Goal: Task Accomplishment & Management: Use online tool/utility

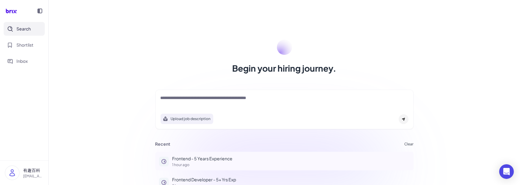
click at [197, 158] on p "Frontend - 5 Years Experience" at bounding box center [291, 158] width 238 height 6
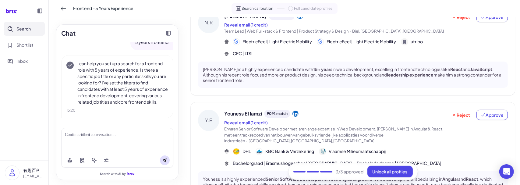
scroll to position [378, 0]
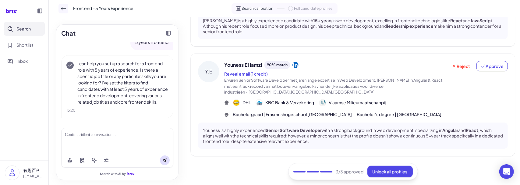
click at [62, 13] on button at bounding box center [63, 9] width 10 height 10
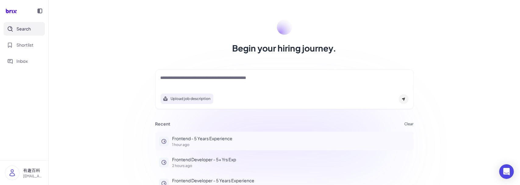
scroll to position [30, 0]
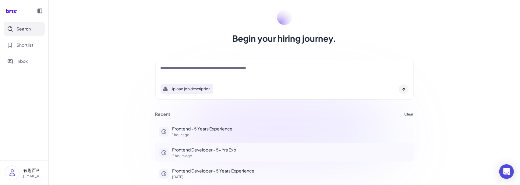
click at [214, 154] on p "2 hours ago" at bounding box center [291, 156] width 238 height 4
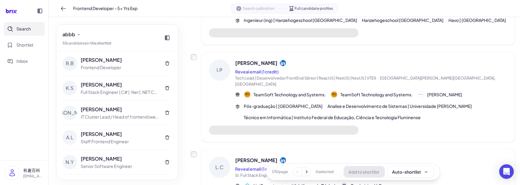
scroll to position [540, 0]
click at [304, 172] on icon at bounding box center [306, 171] width 6 height 6
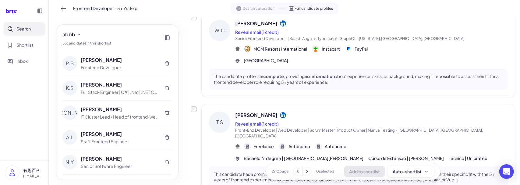
scroll to position [808, 0]
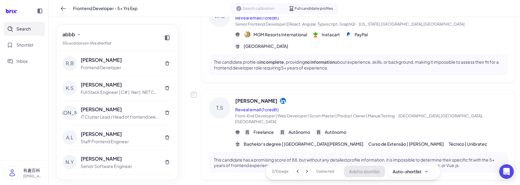
click at [304, 171] on icon at bounding box center [307, 171] width 6 height 6
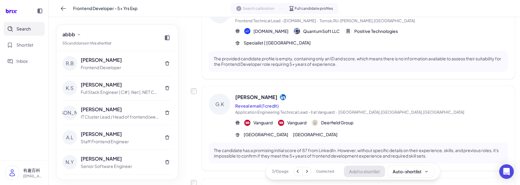
scroll to position [823, 0]
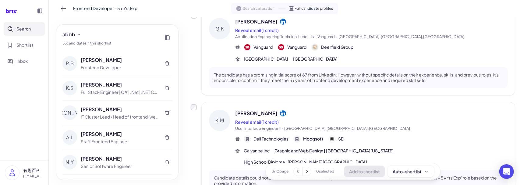
click at [310, 172] on div "3 / 10 page 0 selected Add to shortlist Auto-shortlist" at bounding box center [352, 171] width 175 height 17
click at [306, 171] on icon at bounding box center [307, 171] width 6 height 6
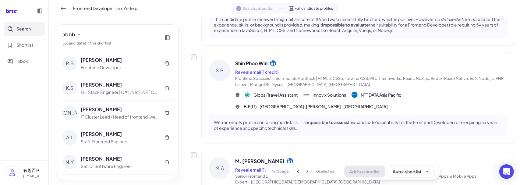
scroll to position [762, 0]
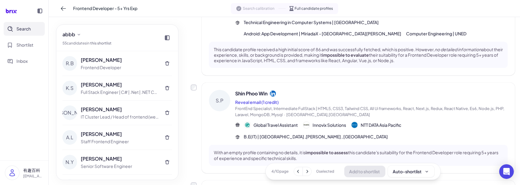
click at [37, 28] on button "Search" at bounding box center [24, 29] width 41 height 14
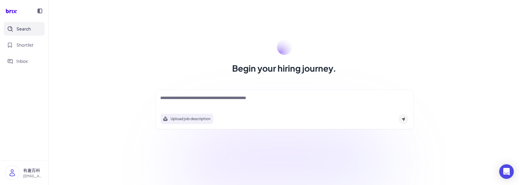
click at [191, 96] on textarea at bounding box center [285, 98] width 248 height 7
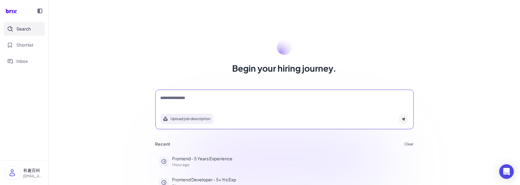
type textarea "**********"
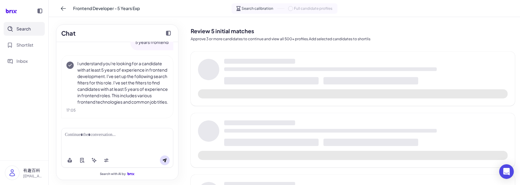
scroll to position [19, 0]
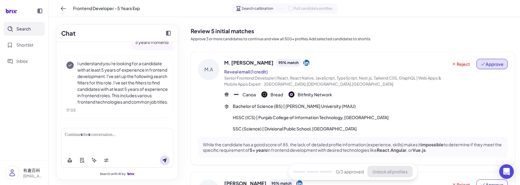
click at [484, 62] on span "Approve" at bounding box center [492, 64] width 23 height 6
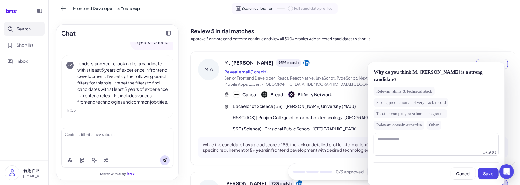
click at [485, 172] on span "Save" at bounding box center [488, 173] width 10 height 5
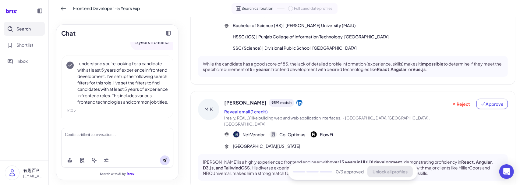
scroll to position [91, 0]
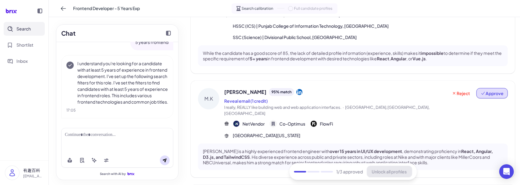
click at [488, 90] on span "Approve" at bounding box center [492, 93] width 23 height 6
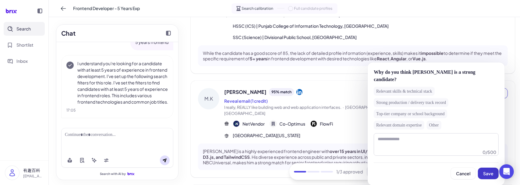
click at [484, 171] on span "Save" at bounding box center [488, 173] width 10 height 5
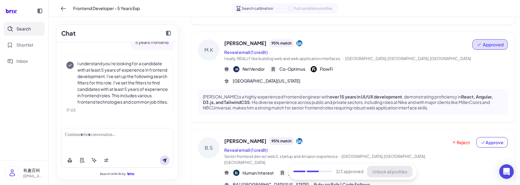
scroll to position [183, 0]
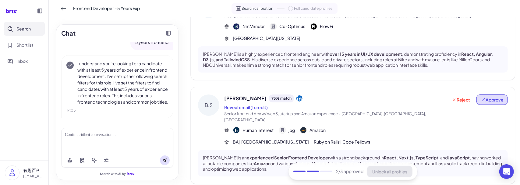
click at [488, 97] on span "Approve" at bounding box center [492, 100] width 23 height 6
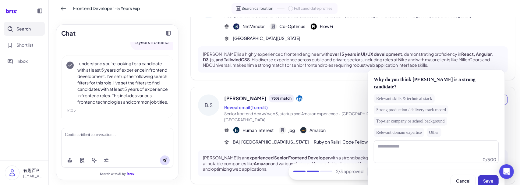
click at [484, 175] on button "Save" at bounding box center [488, 181] width 21 height 12
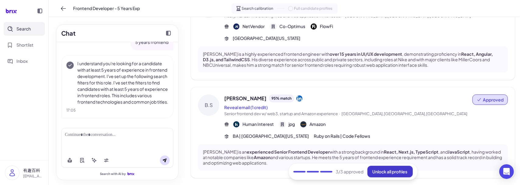
click at [386, 168] on button "Unlock all profiles" at bounding box center [389, 172] width 45 height 12
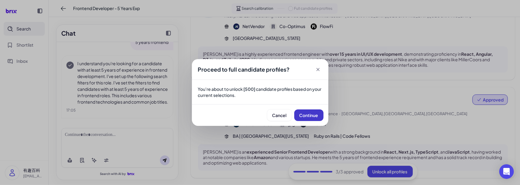
click at [310, 112] on span "Continue" at bounding box center [308, 114] width 19 height 5
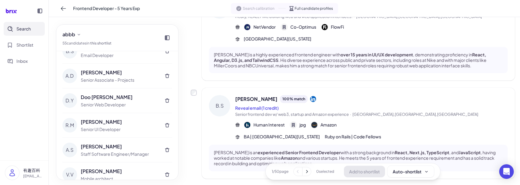
scroll to position [1036, 0]
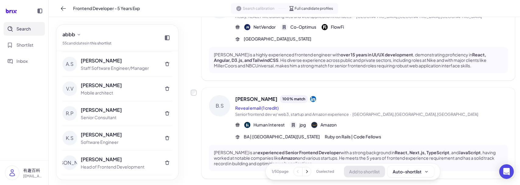
click at [306, 170] on icon at bounding box center [307, 171] width 6 height 6
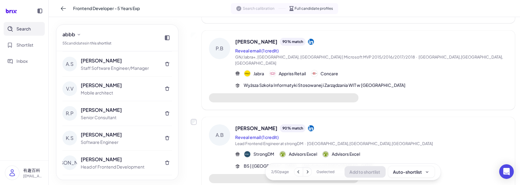
click at [304, 172] on icon at bounding box center [307, 171] width 6 height 6
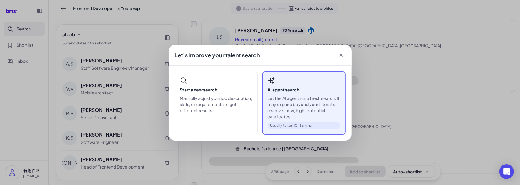
click at [306, 100] on p "Let the AI agent run a fresh search. It may expand beyond your filters to disco…" at bounding box center [304, 107] width 73 height 24
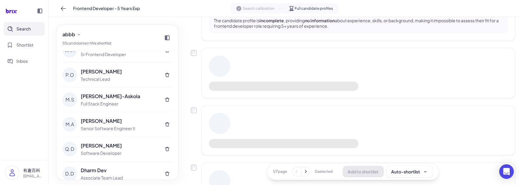
scroll to position [0, 0]
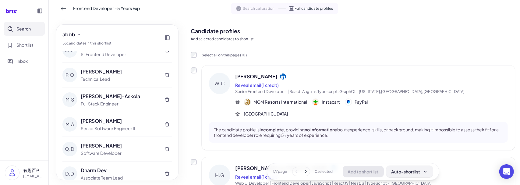
click at [402, 176] on button "Auto-shortlist" at bounding box center [409, 172] width 47 height 12
click at [306, 169] on icon at bounding box center [306, 171] width 6 height 6
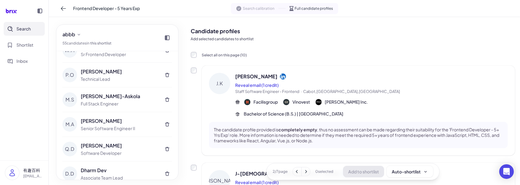
click at [303, 172] on icon at bounding box center [306, 171] width 6 height 6
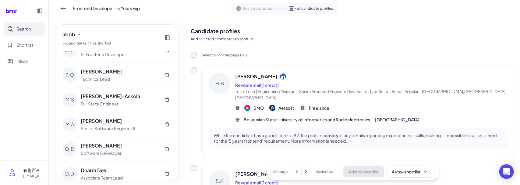
click at [303, 173] on icon at bounding box center [306, 171] width 6 height 6
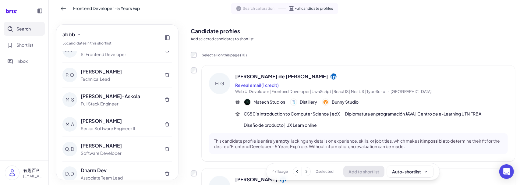
click at [303, 174] on icon at bounding box center [306, 171] width 6 height 6
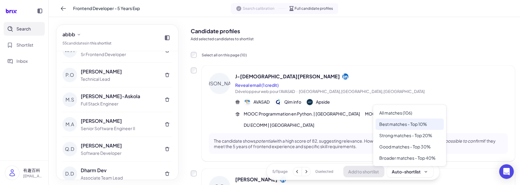
click at [412, 125] on div "Best matches - Top 10%" at bounding box center [410, 124] width 68 height 11
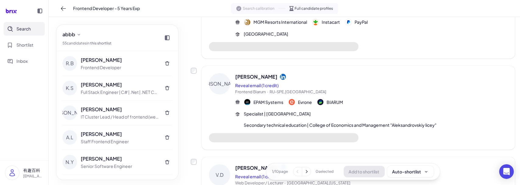
scroll to position [183, 0]
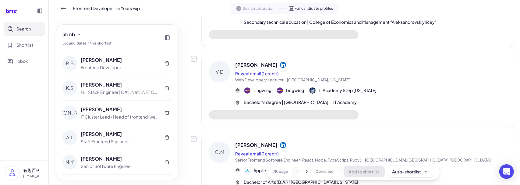
click at [306, 172] on icon at bounding box center [306, 171] width 6 height 6
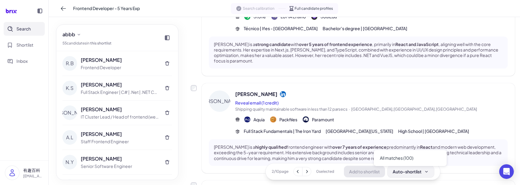
click at [401, 172] on div "Auto-shortlist" at bounding box center [411, 171] width 36 height 6
click at [408, 161] on div "All matches (100)" at bounding box center [410, 157] width 68 height 11
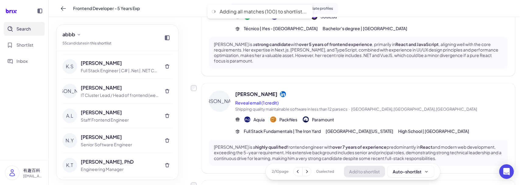
scroll to position [91, 0]
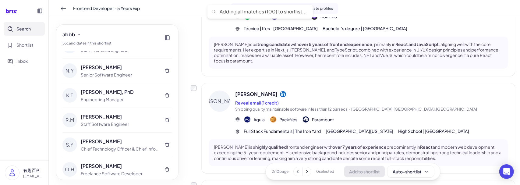
click at [33, 31] on button "Search" at bounding box center [24, 29] width 41 height 14
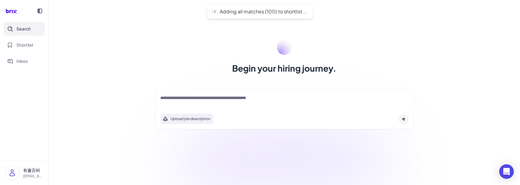
click at [215, 100] on textarea at bounding box center [285, 98] width 248 height 7
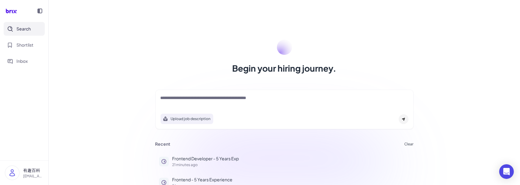
click at [204, 102] on div at bounding box center [285, 101] width 248 height 12
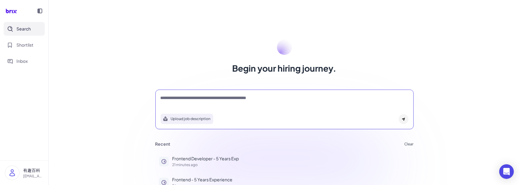
click at [204, 96] on textarea at bounding box center [285, 98] width 248 height 7
type textarea "**********"
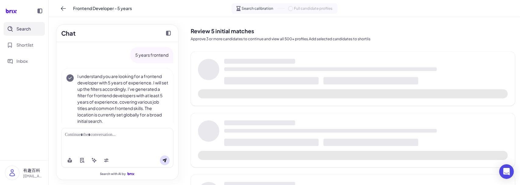
scroll to position [19, 0]
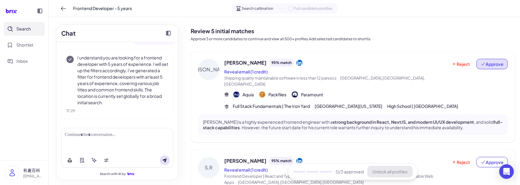
click at [485, 59] on button "Approve" at bounding box center [491, 64] width 31 height 10
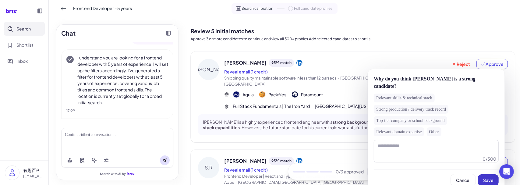
click at [487, 177] on span "Save" at bounding box center [488, 179] width 10 height 5
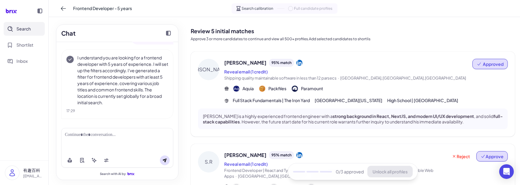
click at [482, 160] on button "Approve" at bounding box center [491, 156] width 31 height 10
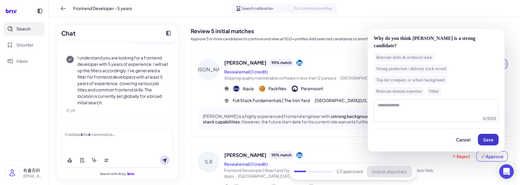
click at [488, 141] on span "Save" at bounding box center [488, 139] width 10 height 5
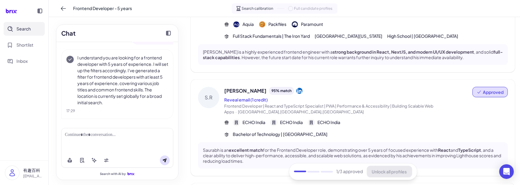
scroll to position [122, 0]
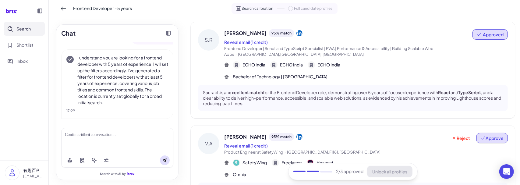
click at [484, 137] on span "Approve" at bounding box center [492, 138] width 23 height 6
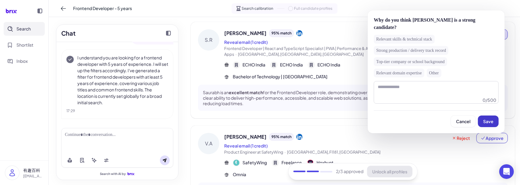
click at [489, 122] on span "Save" at bounding box center [488, 121] width 10 height 5
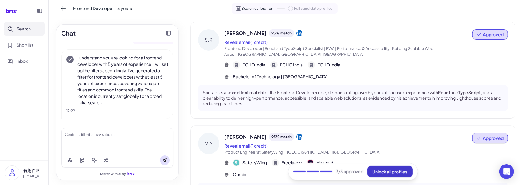
click at [398, 169] on span "Unlock all profiles" at bounding box center [390, 171] width 35 height 5
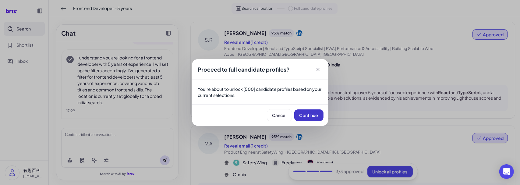
click at [319, 117] on button "Continue" at bounding box center [308, 115] width 29 height 12
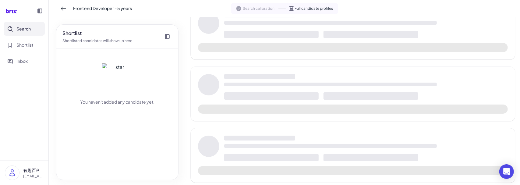
scroll to position [135, 0]
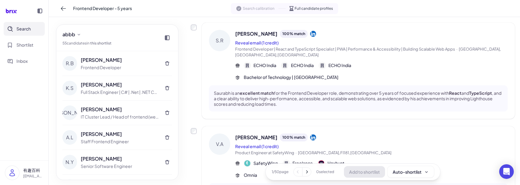
click at [306, 172] on icon at bounding box center [307, 171] width 6 height 6
click at [306, 172] on icon at bounding box center [307, 171] width 2 height 3
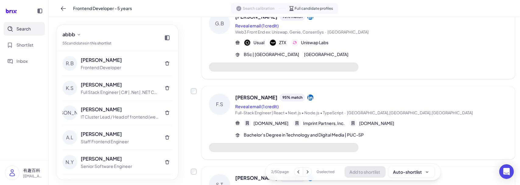
click at [305, 171] on icon at bounding box center [307, 171] width 6 height 6
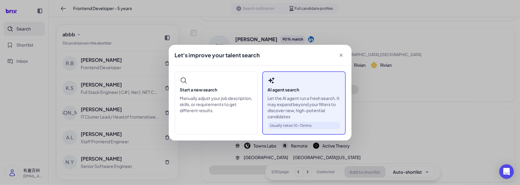
click at [291, 100] on p "Let the AI agent run a fresh search. It may expand beyond your filters to disco…" at bounding box center [304, 107] width 73 height 24
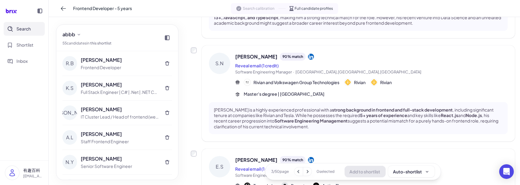
scroll to position [0, 0]
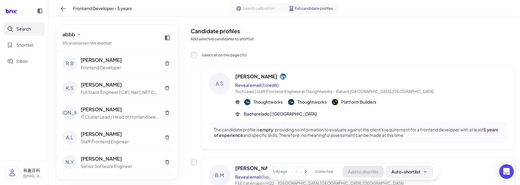
click at [411, 174] on div "Auto-shortlist" at bounding box center [409, 171] width 36 height 6
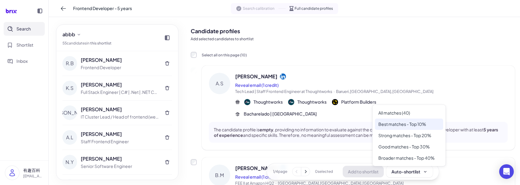
click at [417, 126] on div "Best matches - Top 10%" at bounding box center [409, 124] width 68 height 11
click at [394, 172] on div "Auto-shortlist" at bounding box center [409, 171] width 36 height 6
click at [411, 112] on div "All matches (40)" at bounding box center [409, 112] width 68 height 11
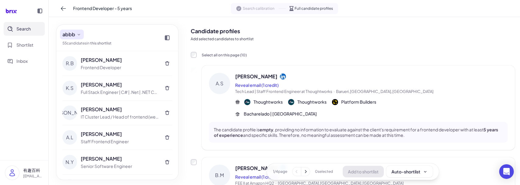
click at [82, 35] on button "abbb" at bounding box center [72, 35] width 24 height 10
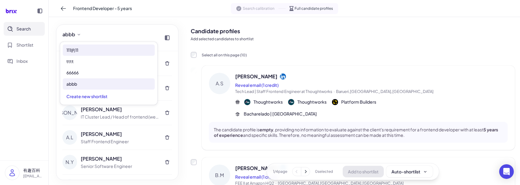
click at [90, 53] on div "111的11" at bounding box center [109, 49] width 92 height 11
click at [78, 34] on icon at bounding box center [80, 34] width 5 height 5
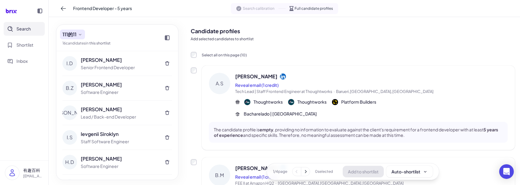
click at [79, 33] on icon at bounding box center [80, 34] width 5 height 5
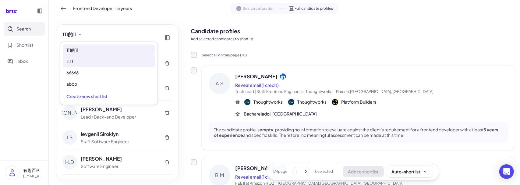
click at [87, 61] on div "tttt" at bounding box center [109, 61] width 92 height 11
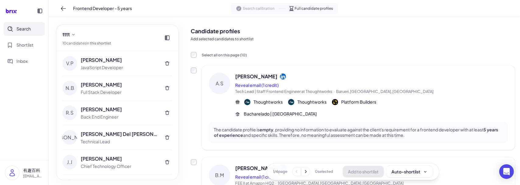
click at [144, 35] on div "tttt 10 candidate s in this shortlist" at bounding box center [117, 38] width 122 height 27
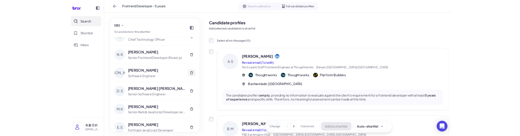
scroll to position [116, 0]
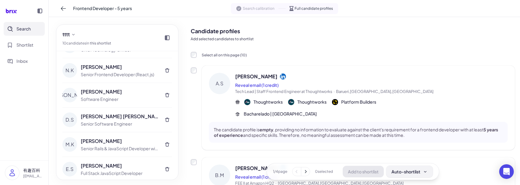
click at [405, 168] on button "Auto-shortlist" at bounding box center [409, 172] width 47 height 12
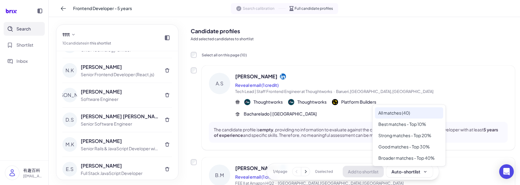
click at [409, 113] on div "All matches (40)" at bounding box center [409, 112] width 68 height 11
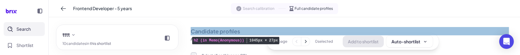
click at [282, 29] on h2 "Candidate profiles" at bounding box center [353, 31] width 324 height 8
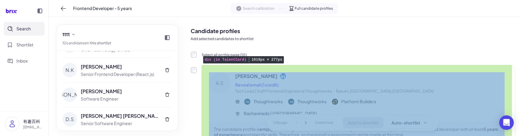
click at [202, 82] on div "A.S Alexsandro Silva Alves Reveal email (1 credit) Tech Lead | Staff Frontend E…" at bounding box center [358, 108] width 313 height 84
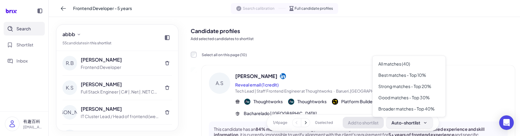
click at [405, 122] on div "Auto-shortlist" at bounding box center [409, 123] width 36 height 6
click at [411, 73] on div "Best matches - Top 10%" at bounding box center [409, 75] width 68 height 11
click at [404, 121] on div "Auto-shortlist" at bounding box center [409, 123] width 36 height 6
click at [413, 74] on div "Best matches - Top 10%" at bounding box center [409, 75] width 68 height 11
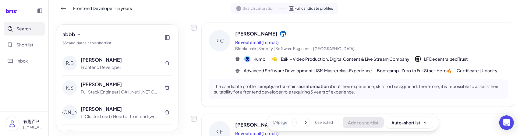
scroll to position [548, 0]
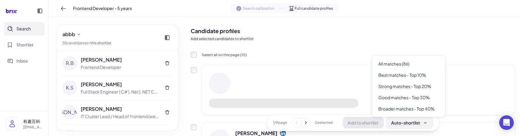
click at [401, 127] on button "Auto-shortlist" at bounding box center [409, 123] width 47 height 12
click at [409, 73] on div "Best matches - Top 10%" at bounding box center [409, 75] width 68 height 11
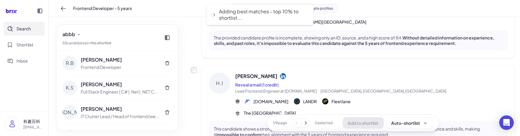
scroll to position [152, 0]
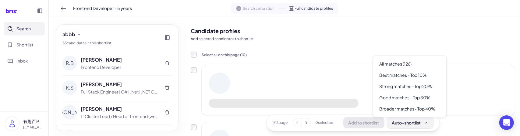
click at [412, 126] on div "Auto-shortlist" at bounding box center [410, 123] width 36 height 6
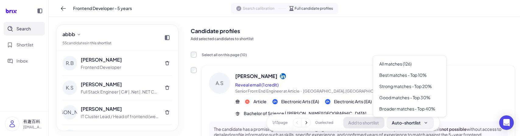
click at [402, 123] on div "Auto-shortlist" at bounding box center [410, 123] width 36 height 6
click at [416, 73] on div "Best matches - Top 10%" at bounding box center [410, 75] width 68 height 11
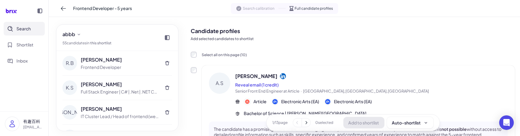
click at [263, 8] on span "Search calibration" at bounding box center [259, 8] width 32 height 5
click at [62, 9] on icon at bounding box center [63, 8] width 6 height 6
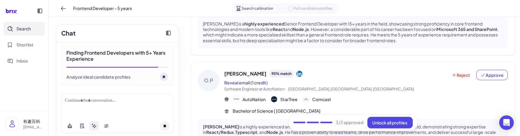
scroll to position [371, 0]
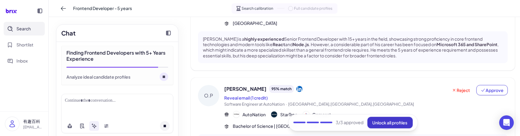
click at [374, 122] on span "Unlock all profiles" at bounding box center [390, 122] width 35 height 5
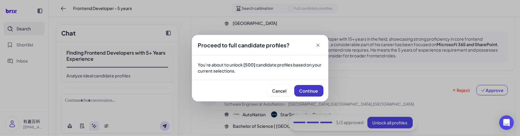
scroll to position [184, 0]
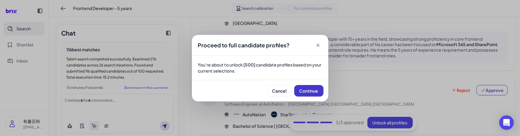
click at [307, 91] on span "Continue" at bounding box center [308, 90] width 19 height 5
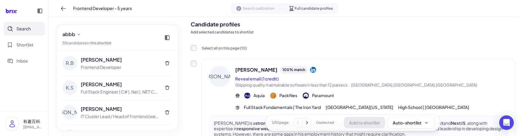
scroll to position [0, 0]
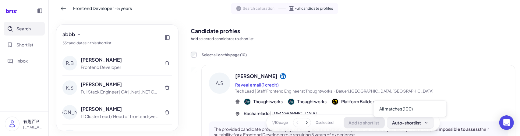
click at [400, 122] on div "Auto-shortlist" at bounding box center [410, 123] width 36 height 6
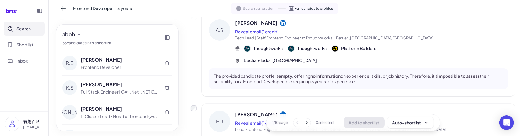
scroll to position [122, 0]
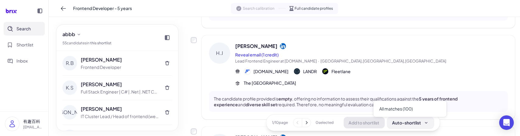
click at [406, 120] on div "Auto-shortlist" at bounding box center [410, 123] width 36 height 6
click at [404, 111] on div "All matches (100)" at bounding box center [410, 109] width 68 height 11
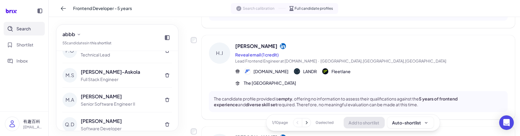
scroll to position [1271, 0]
click at [77, 34] on icon at bounding box center [78, 34] width 5 height 5
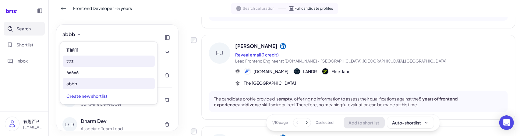
click at [78, 61] on div "tttt" at bounding box center [109, 61] width 92 height 11
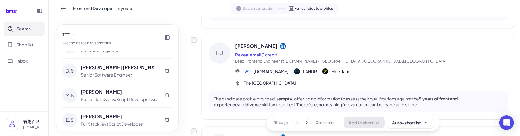
click at [130, 31] on div "tttt 10 candidate s in this shortlist" at bounding box center [117, 38] width 122 height 27
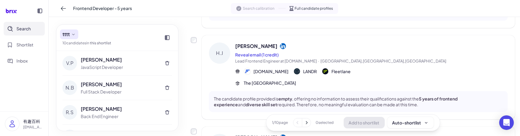
click at [69, 31] on span "tttt" at bounding box center [65, 34] width 7 height 7
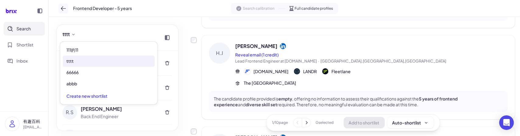
click at [64, 7] on icon at bounding box center [63, 8] width 6 height 6
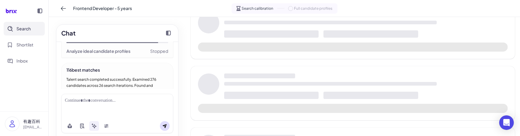
scroll to position [252, 0]
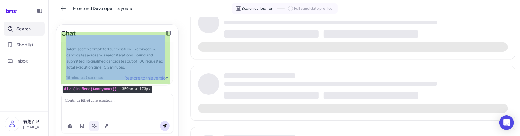
click at [138, 71] on div "116 best matches Talent search completed successfully. Examined 276 candidates …" at bounding box center [117, 59] width 112 height 53
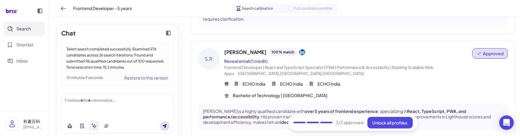
click at [383, 129] on div "3 /3 approved Unlock all profiles" at bounding box center [353, 123] width 130 height 17
click at [383, 126] on button "Unlock all profiles" at bounding box center [389, 123] width 45 height 12
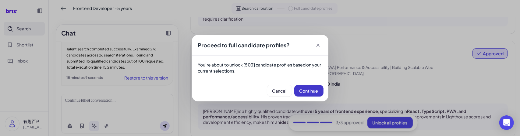
click at [312, 89] on span "Continue" at bounding box center [308, 90] width 19 height 5
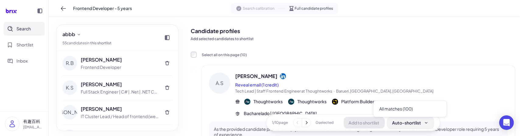
click at [413, 126] on button "Auto-shortlist" at bounding box center [410, 123] width 47 height 12
click at [406, 111] on div "All matches (100)" at bounding box center [410, 109] width 68 height 11
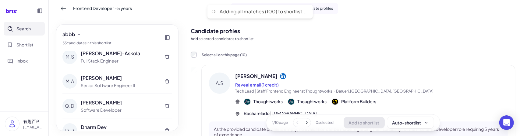
scroll to position [1271, 0]
